Goal: Find specific page/section: Find specific page/section

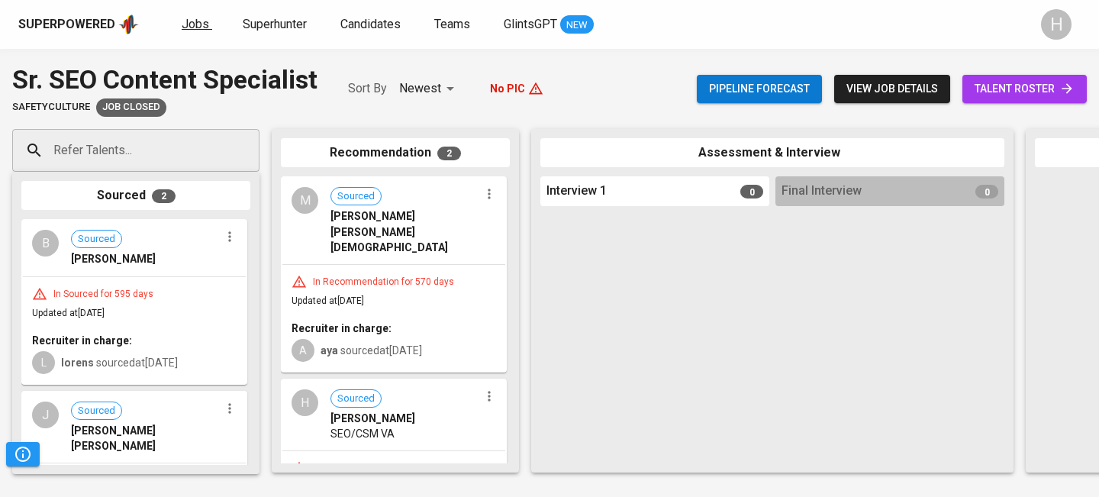
click at [185, 24] on span "Jobs" at bounding box center [195, 24] width 27 height 14
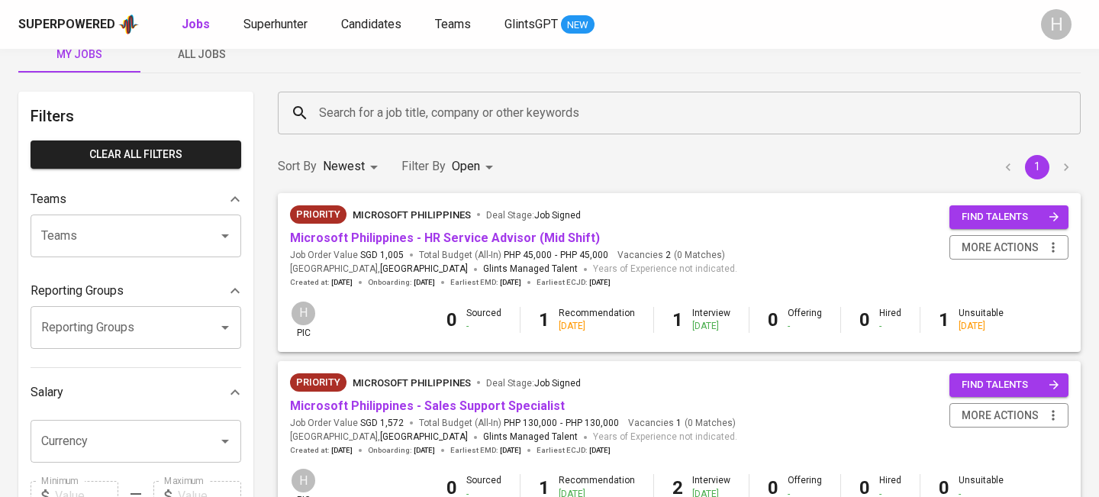
scroll to position [28, 0]
